Goal: Obtain resource: Obtain resource

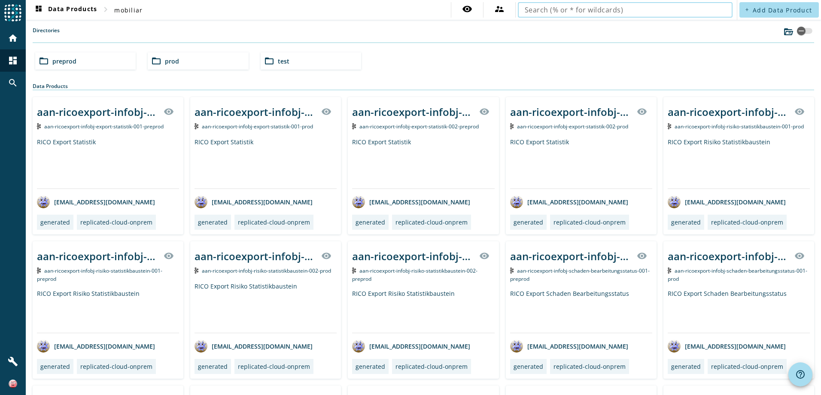
click at [688, 11] on input "text" at bounding box center [625, 10] width 201 height 10
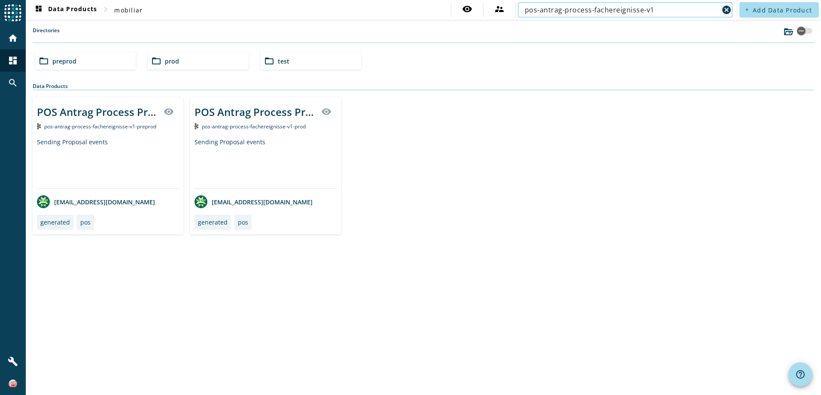
click at [670, 4] on div "pos-antrag-process-fachereignisse-v1" at bounding box center [622, 9] width 194 height 15
click at [664, 8] on input "pos-antrag-process-fachereignisse-v1" at bounding box center [622, 10] width 194 height 10
type input "pos-antrag-process-fachereignisse-"
click at [625, 112] on div "POS Antrag Process Proposal visibility pos-antrag-process-fachereignisse-v1-pre…" at bounding box center [424, 165] width 782 height 137
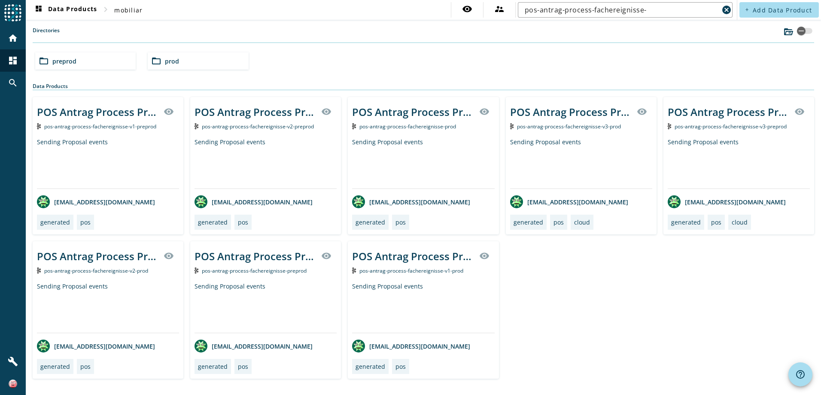
click at [58, 62] on span "preprod" at bounding box center [64, 61] width 24 height 8
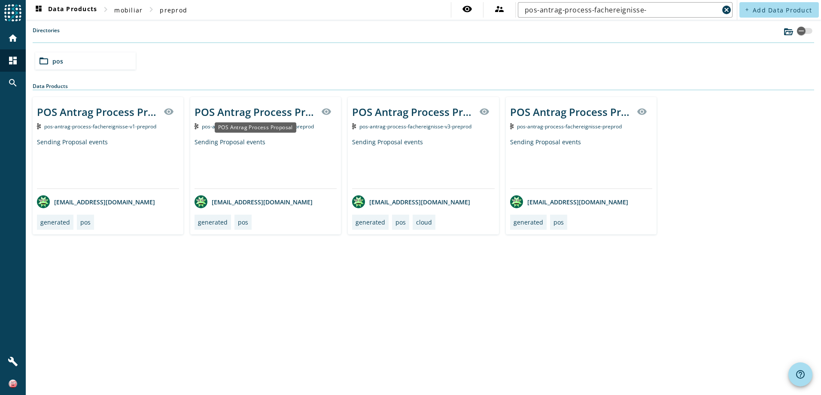
click at [276, 118] on div "POS Antrag Process Proposal" at bounding box center [256, 112] width 122 height 14
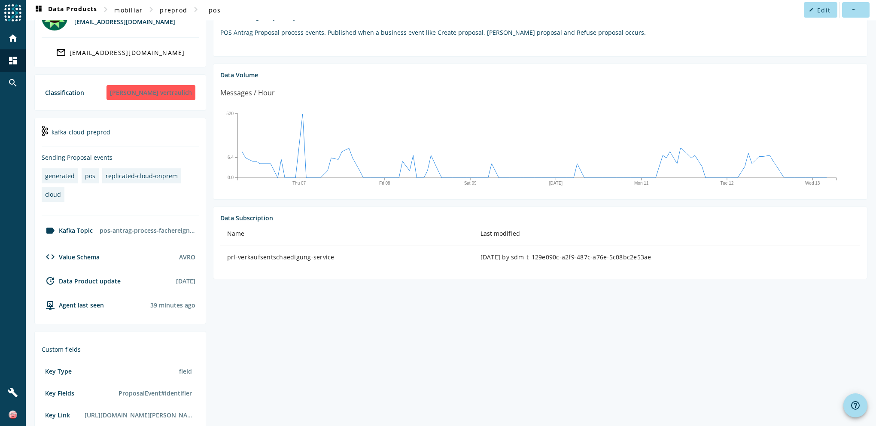
scroll to position [43, 0]
